Goal: Task Accomplishment & Management: Manage account settings

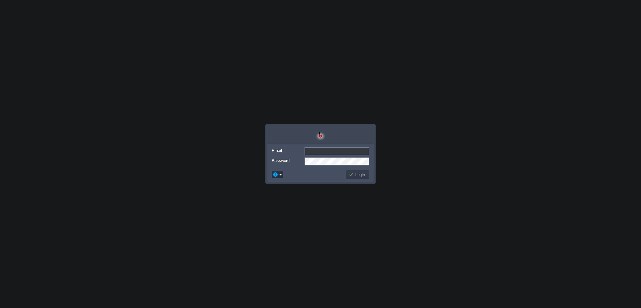
type input "[PERSON_NAME][EMAIL_ADDRESS][DOMAIN_NAME]"
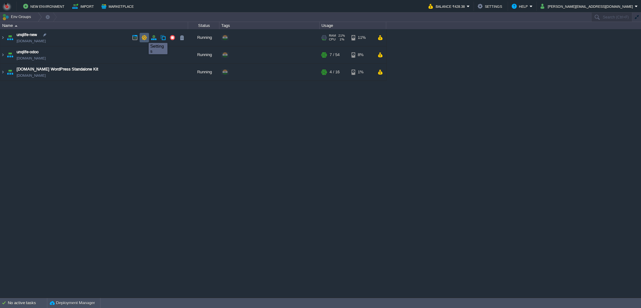
click at [144, 37] on button "button" at bounding box center [144, 38] width 6 height 6
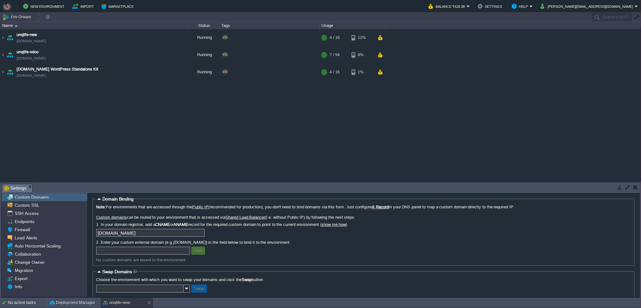
drag, startPoint x: 44, startPoint y: 197, endPoint x: 77, endPoint y: 157, distance: 51.8
click at [77, 157] on div "unqlife-new [DOMAIN_NAME] Running + Add to Env Group RAM 21% CPU 1% 4 / 16 11% …" at bounding box center [320, 105] width 641 height 153
drag, startPoint x: 119, startPoint y: 36, endPoint x: 101, endPoint y: 111, distance: 77.8
click at [101, 111] on div "unqlife-new [DOMAIN_NAME] Running + Add to Env Group RAM 21% CPU 1% 4 / 16 11% …" at bounding box center [320, 105] width 641 height 153
click at [146, 38] on button "button" at bounding box center [144, 38] width 6 height 6
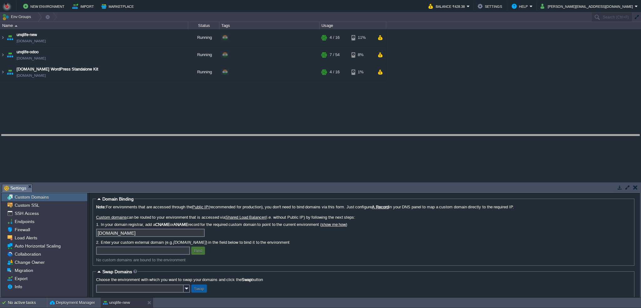
drag, startPoint x: 259, startPoint y: 184, endPoint x: 253, endPoint y: 144, distance: 41.2
click at [253, 144] on body "New Environment Import Marketplace Bonus ₹0.00 Upgrade Account Balance ₹428.38 …" at bounding box center [320, 154] width 641 height 308
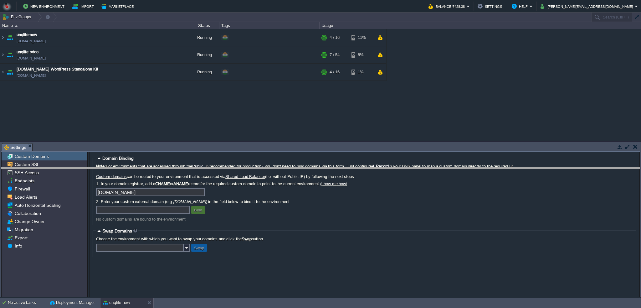
drag, startPoint x: 253, startPoint y: 144, endPoint x: 257, endPoint y: 168, distance: 24.3
click at [257, 168] on body "New Environment Import Marketplace Bonus ₹0.00 Upgrade Account Balance ₹428.38 …" at bounding box center [320, 154] width 641 height 308
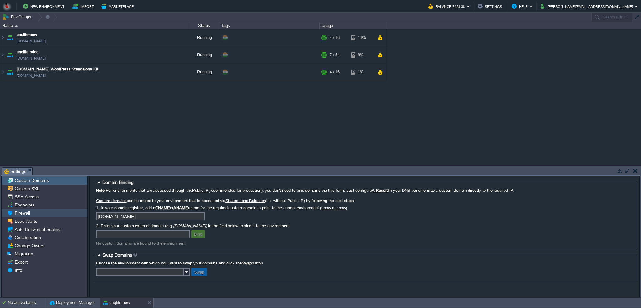
click at [28, 213] on span "Firewall" at bounding box center [22, 213] width 18 height 6
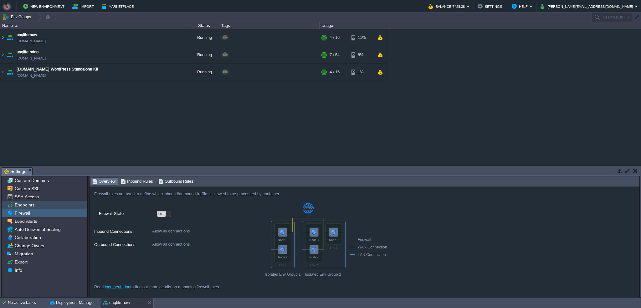
click at [31, 205] on span "Endpoints" at bounding box center [24, 205] width 22 height 6
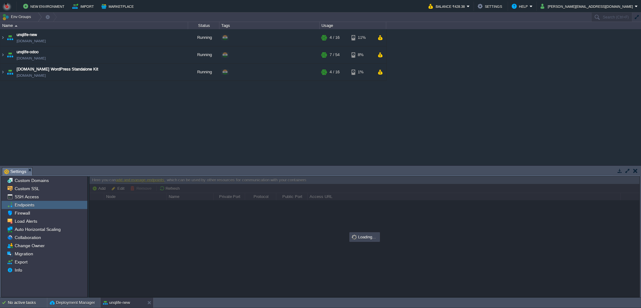
click at [113, 137] on div "unqlife-new [DOMAIN_NAME] Running + Add to Env Group RAM 21% CPU 11% 4 / 16 11%…" at bounding box center [320, 97] width 641 height 136
click at [40, 195] on div "SSH Access" at bounding box center [45, 196] width 86 height 8
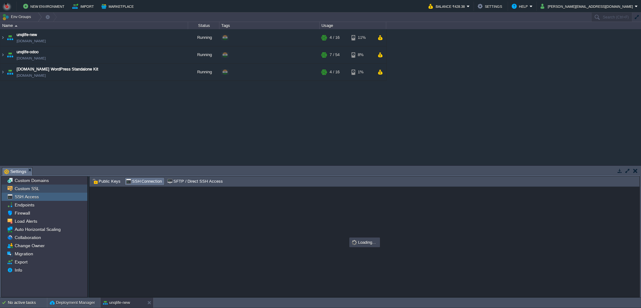
click at [39, 187] on div "Custom SSL" at bounding box center [45, 188] width 86 height 8
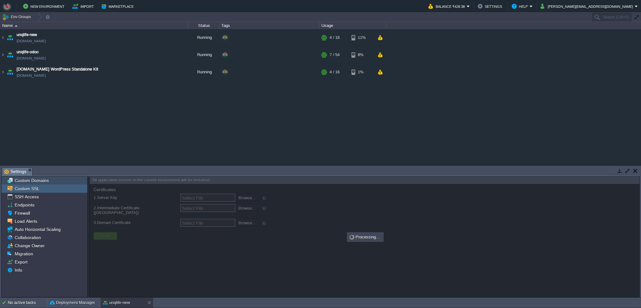
click at [45, 182] on span "Custom Domains" at bounding box center [31, 180] width 36 height 6
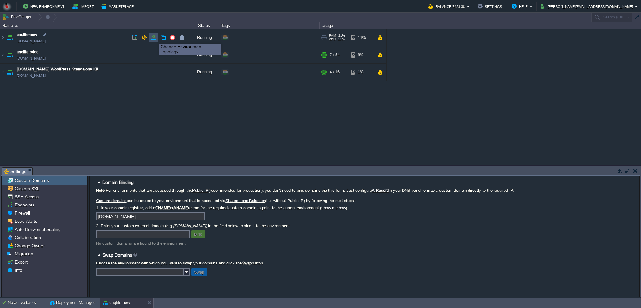
click at [154, 38] on button "button" at bounding box center [154, 38] width 6 height 6
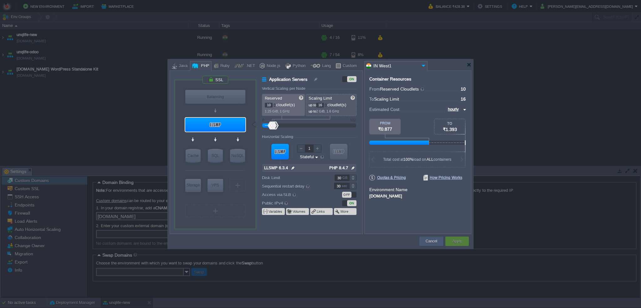
click at [428, 241] on button "Cancel" at bounding box center [432, 241] width 12 height 6
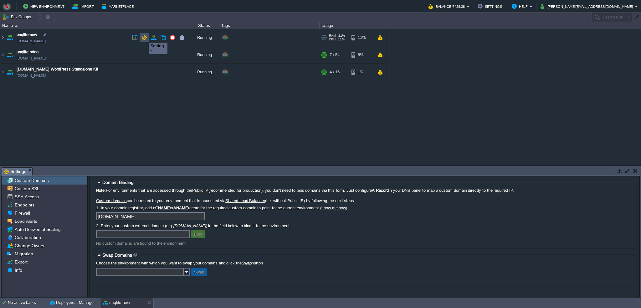
click at [144, 37] on button "button" at bounding box center [144, 38] width 6 height 6
click at [205, 127] on div "unqlife-new [DOMAIN_NAME] Running + Add to Env Group RAM 21% CPU 11% 4 / 16 11%…" at bounding box center [320, 97] width 641 height 136
click at [36, 269] on div "Info" at bounding box center [45, 270] width 86 height 8
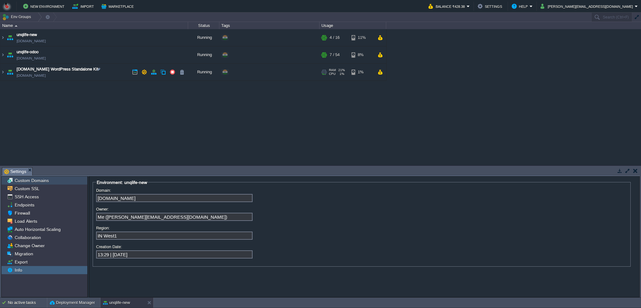
click at [49, 180] on div "Custom Domains" at bounding box center [45, 180] width 86 height 8
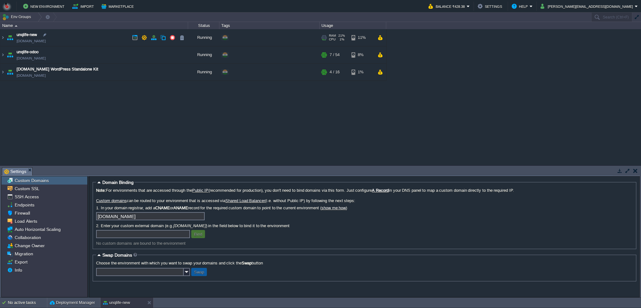
click at [9, 37] on img at bounding box center [10, 37] width 9 height 17
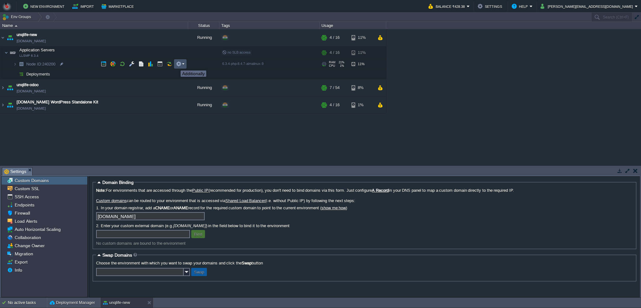
click at [179, 65] on button "button" at bounding box center [179, 64] width 6 height 6
click at [131, 64] on button "button" at bounding box center [132, 64] width 6 height 6
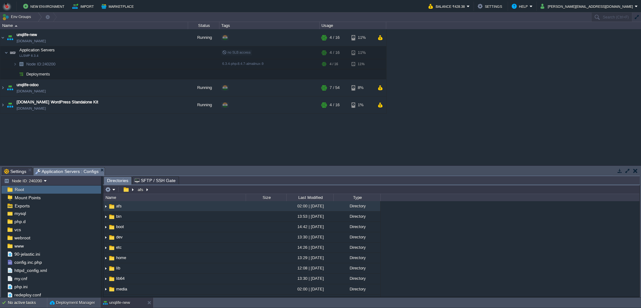
click at [95, 127] on div "unqlife-new [DOMAIN_NAME] Running + Add to Env Group RAM 21% CPU 6% 4 / 16 11% …" at bounding box center [320, 97] width 641 height 136
click at [89, 127] on div "unqlife-new [DOMAIN_NAME] Running + Add to Env Group RAM 21% CPU 6% 4 / 16 11% …" at bounding box center [320, 97] width 641 height 136
click at [151, 140] on div "unqlife-new [DOMAIN_NAME] Running + Add to Env Group RAM 21% CPU 6% 4 / 16 11% …" at bounding box center [320, 97] width 641 height 136
click at [35, 234] on div "conf" at bounding box center [52, 232] width 100 height 8
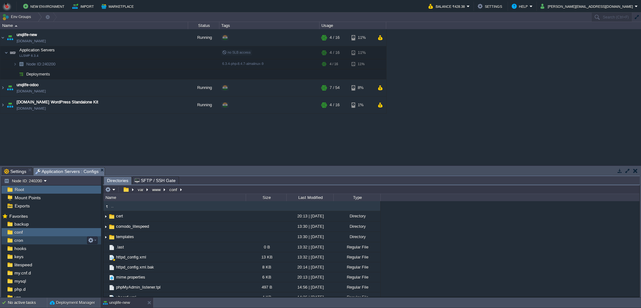
click at [35, 240] on div "cron" at bounding box center [52, 240] width 100 height 8
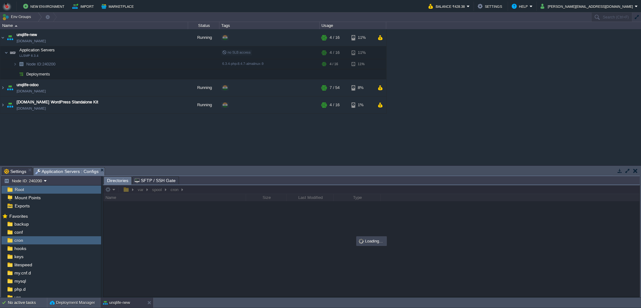
click at [119, 134] on div "unqlife-new [DOMAIN_NAME] Running + Add to Env Group RAM 21% CPU 6% 4 / 16 11% …" at bounding box center [320, 97] width 641 height 136
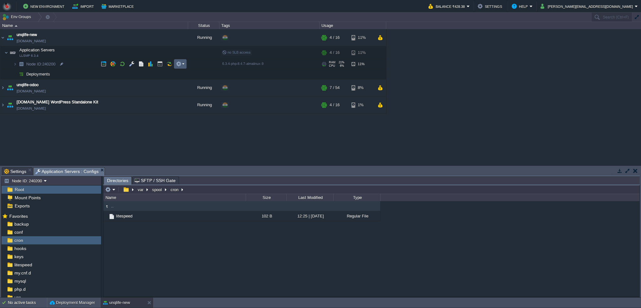
click at [185, 65] on td at bounding box center [180, 63] width 13 height 9
click at [151, 145] on div "unqlife-new [DOMAIN_NAME] Running + Add to Env Group RAM 21% CPU 6% 4 / 16 11% …" at bounding box center [320, 97] width 641 height 136
click at [42, 180] on button "Node ID: 240200" at bounding box center [24, 181] width 40 height 6
click at [119, 144] on div "unqlife-new [DOMAIN_NAME] Running + Add to Env Group RAM 21% CPU 6% 4 / 16 11% …" at bounding box center [320, 97] width 641 height 136
click at [109, 142] on div "unqlife-new [DOMAIN_NAME] Running + Add to Env Group RAM 21% CPU 6% 4 / 16 11% …" at bounding box center [320, 97] width 641 height 136
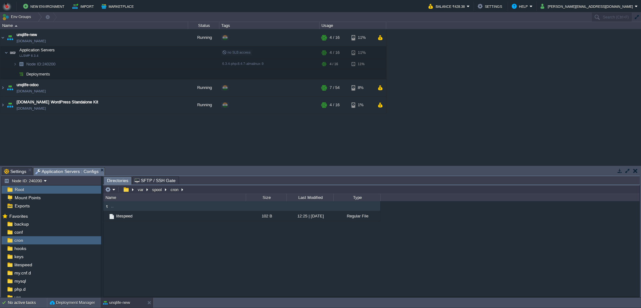
click at [107, 141] on div "unqlife-new [DOMAIN_NAME] Running + Add to Env Group RAM 21% CPU 6% 4 / 16 11% …" at bounding box center [320, 97] width 641 height 136
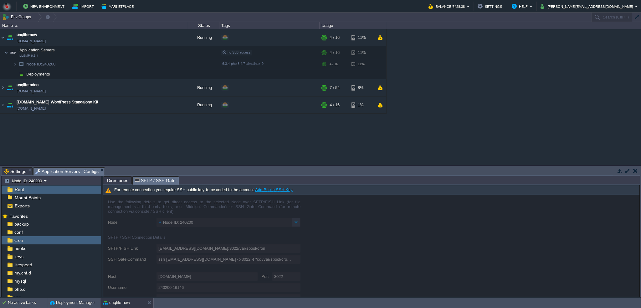
click at [156, 184] on span "SFTP / SSH Gate" at bounding box center [155, 180] width 41 height 8
click at [120, 180] on span "Directories" at bounding box center [117, 180] width 21 height 8
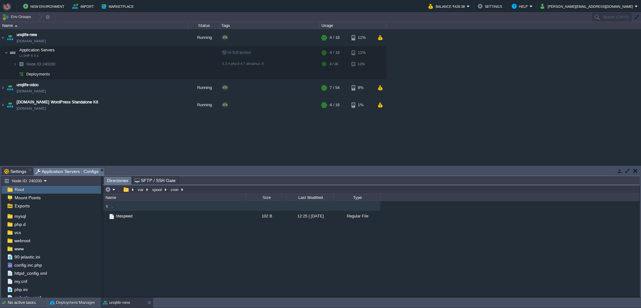
scroll to position [68, 0]
click at [31, 289] on div "php.ini" at bounding box center [52, 286] width 100 height 8
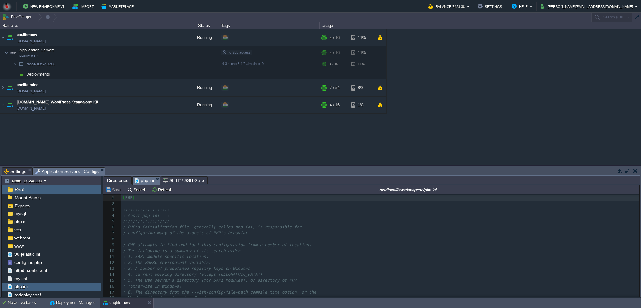
scroll to position [0, 0]
type textarea "​"
drag, startPoint x: 216, startPoint y: 224, endPoint x: 173, endPoint y: 220, distance: 43.3
click at [173, 220] on pre ";;;;;;;;;;;;;;;;;;;" at bounding box center [380, 222] width 518 height 6
click at [150, 206] on pre "​" at bounding box center [380, 204] width 518 height 6
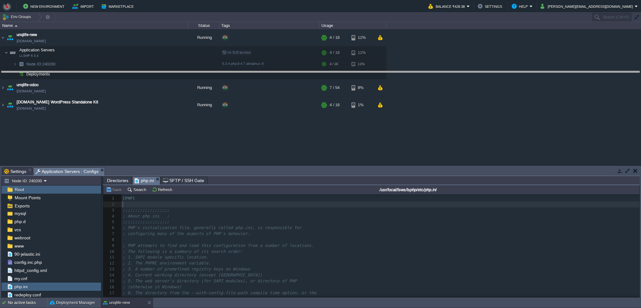
drag, startPoint x: 244, startPoint y: 169, endPoint x: 244, endPoint y: 73, distance: 96.1
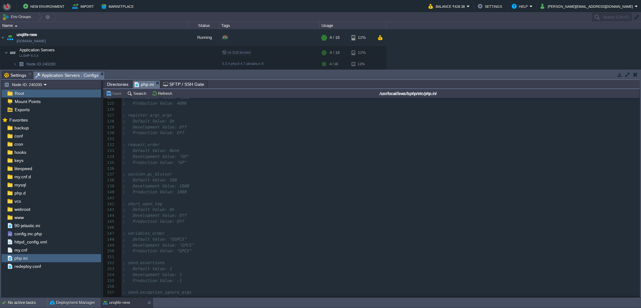
scroll to position [878, 0]
type textarea "​"
drag, startPoint x: 341, startPoint y: 174, endPoint x: 322, endPoint y: 173, distance: 19.4
click at [322, 173] on pre "; Note: This directive is hardcoded to On for the CLI SAPI" at bounding box center [380, 173] width 518 height 6
click at [201, 166] on pre "​" at bounding box center [380, 168] width 518 height 6
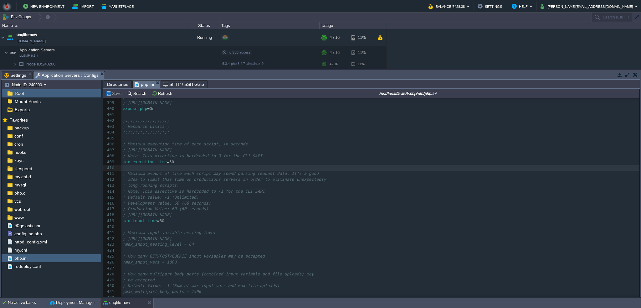
click at [198, 163] on pre "max_execution_time = 30" at bounding box center [380, 162] width 518 height 6
type textarea "2000"
click at [185, 220] on pre "max_input_time = 60" at bounding box center [380, 221] width 518 height 6
type textarea "2000"
type textarea "1000"
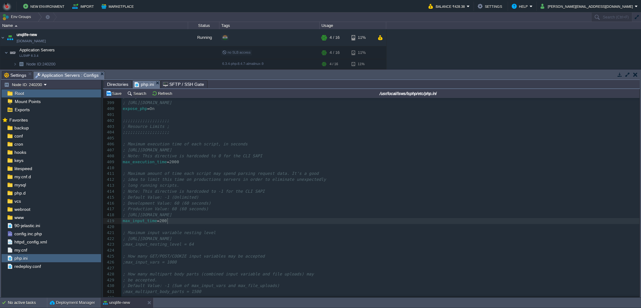
type textarea "2000"
click at [174, 159] on pre "memory_limit = 128M" at bounding box center [380, 159] width 518 height 6
click at [205, 121] on pre "post_max_size = 8M" at bounding box center [380, 123] width 518 height 6
type textarea "128"
click at [203, 184] on pre "upload_max_filesize = 2M" at bounding box center [380, 185] width 518 height 6
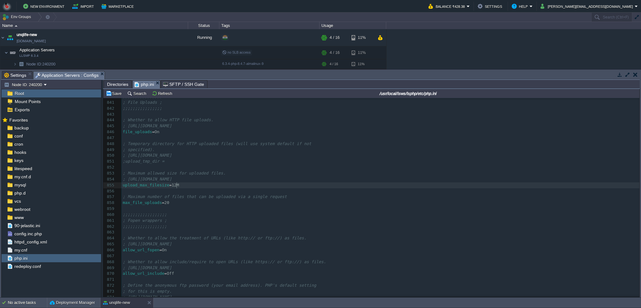
type textarea "128"
click at [166, 203] on div "xxxxxxxxxx post_max_size = 128M 821 ; Disable logging through FastCGI connectio…" at bounding box center [380, 194] width 518 height 425
type textarea "64"
click at [193, 213] on pre ";;;;;;;;;;;;;;;;;;" at bounding box center [380, 215] width 518 height 6
click at [115, 95] on button "Save" at bounding box center [115, 93] width 18 height 6
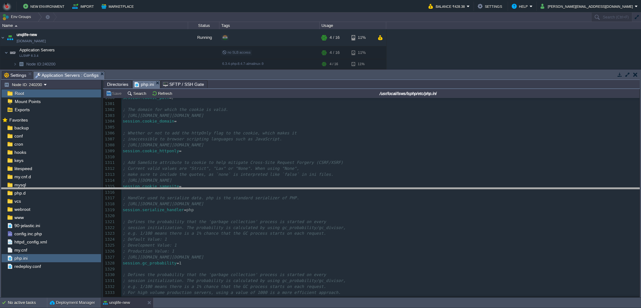
drag, startPoint x: 504, startPoint y: 72, endPoint x: 522, endPoint y: 189, distance: 117.7
click at [522, 189] on body "New Environment Import Marketplace Bonus ₹0.00 Upgrade Account Balance ₹428.38 …" at bounding box center [320, 154] width 641 height 308
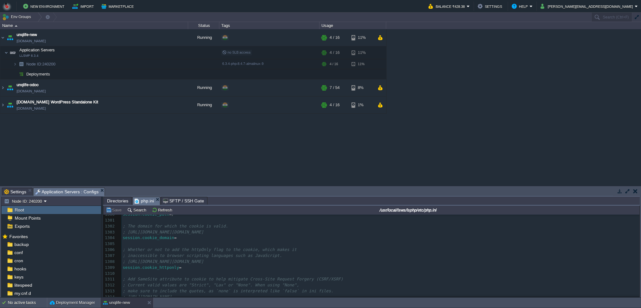
click at [101, 149] on div "unqlife-new [DOMAIN_NAME] Running + Add to Env Group RAM 21% CPU 1% 4 / 16 11% …" at bounding box center [320, 107] width 641 height 156
click at [7, 52] on img at bounding box center [6, 52] width 4 height 13
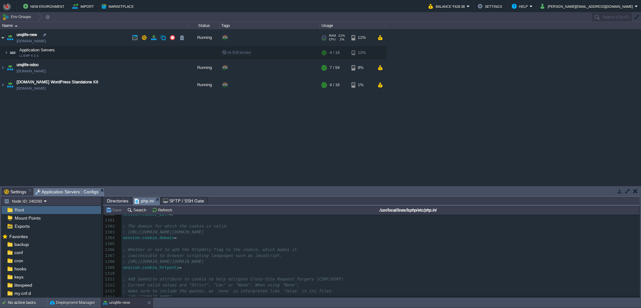
click at [2, 38] on img at bounding box center [2, 37] width 5 height 17
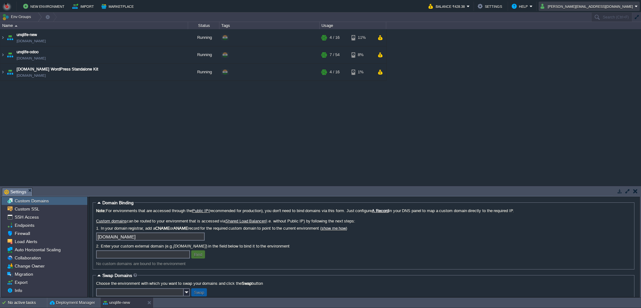
click at [632, 4] on button "[PERSON_NAME][EMAIL_ADDRESS][DOMAIN_NAME]" at bounding box center [587, 7] width 94 height 8
click at [618, 34] on link "Sign out" at bounding box center [611, 33] width 56 height 7
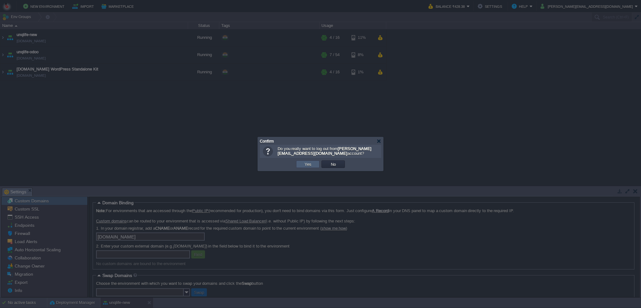
click at [304, 162] on button "Yes" at bounding box center [308, 164] width 11 height 6
